Goal: Ask a question

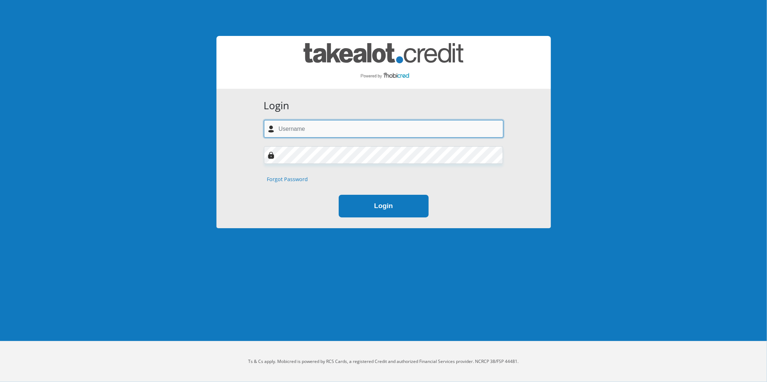
type input "hendrik.thorpe@gmail.com"
click at [388, 202] on button "Login" at bounding box center [384, 206] width 90 height 23
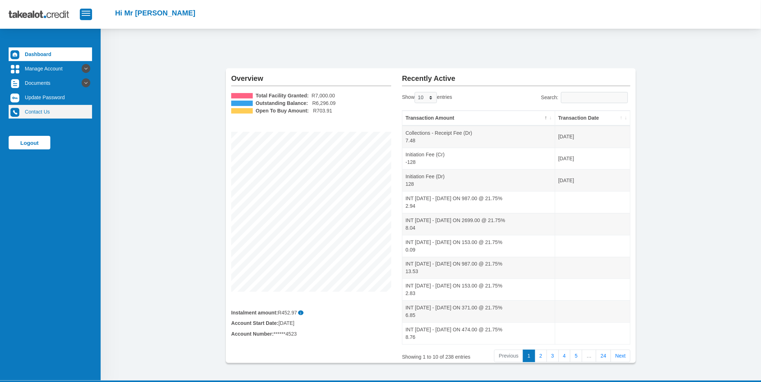
click at [28, 107] on link "Contact Us" at bounding box center [50, 112] width 83 height 14
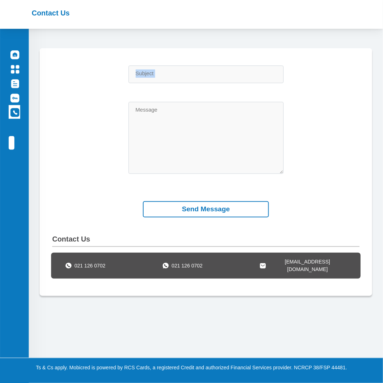
drag, startPoint x: 492, startPoint y: 172, endPoint x: 540, endPoint y: 197, distance: 54.0
click at [383, 197] on html "Contact Us" at bounding box center [191, 191] width 383 height 383
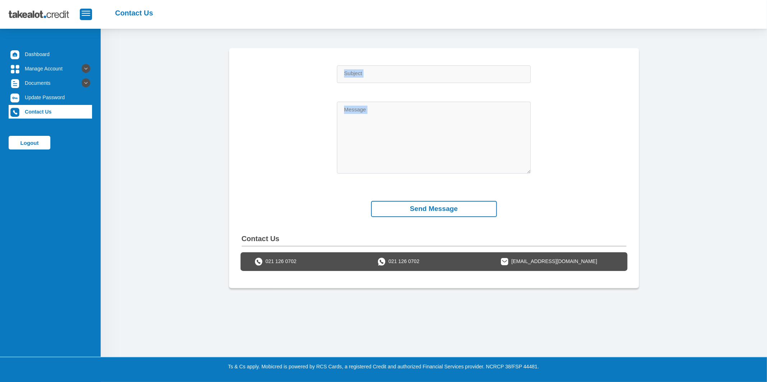
click at [287, 156] on div "Subject Message" at bounding box center [433, 128] width 409 height 127
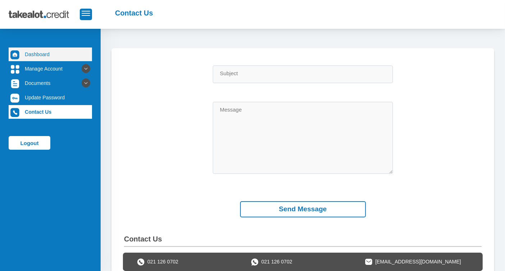
click at [41, 51] on link "Dashboard" at bounding box center [50, 54] width 83 height 14
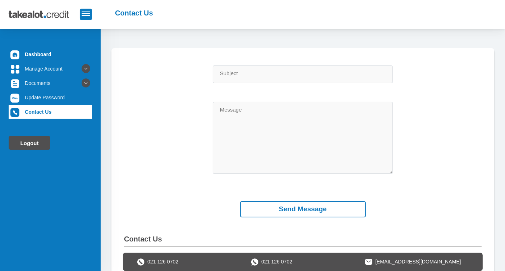
click at [33, 143] on link "Logout" at bounding box center [30, 143] width 42 height 14
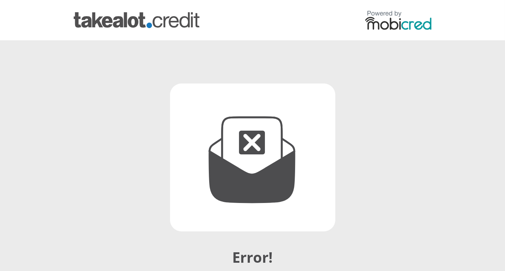
click at [89, 23] on img at bounding box center [137, 20] width 126 height 16
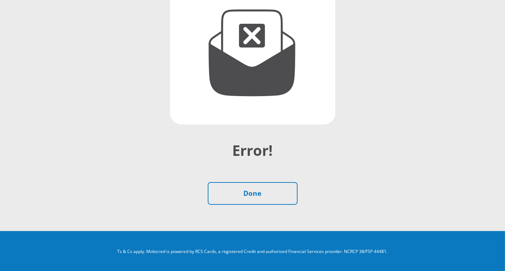
scroll to position [107, 0]
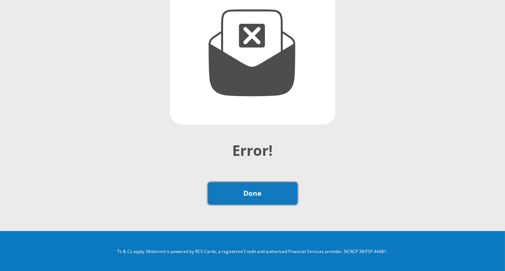
click at [257, 201] on link "Done" at bounding box center [253, 193] width 90 height 23
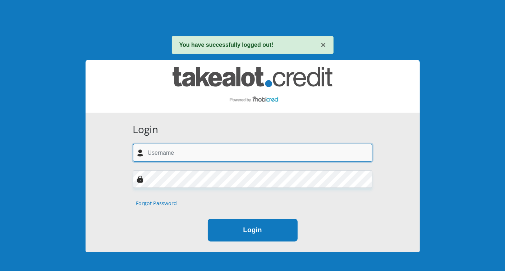
type input "[EMAIL_ADDRESS][PERSON_NAME][DOMAIN_NAME]"
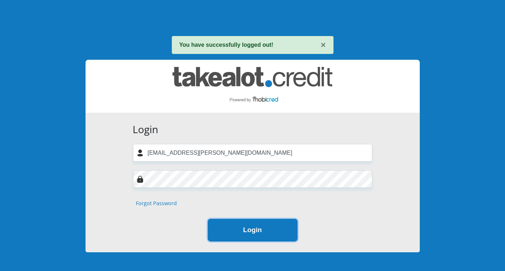
click at [247, 233] on button "Login" at bounding box center [253, 230] width 90 height 23
